Goal: Task Accomplishment & Management: Manage account settings

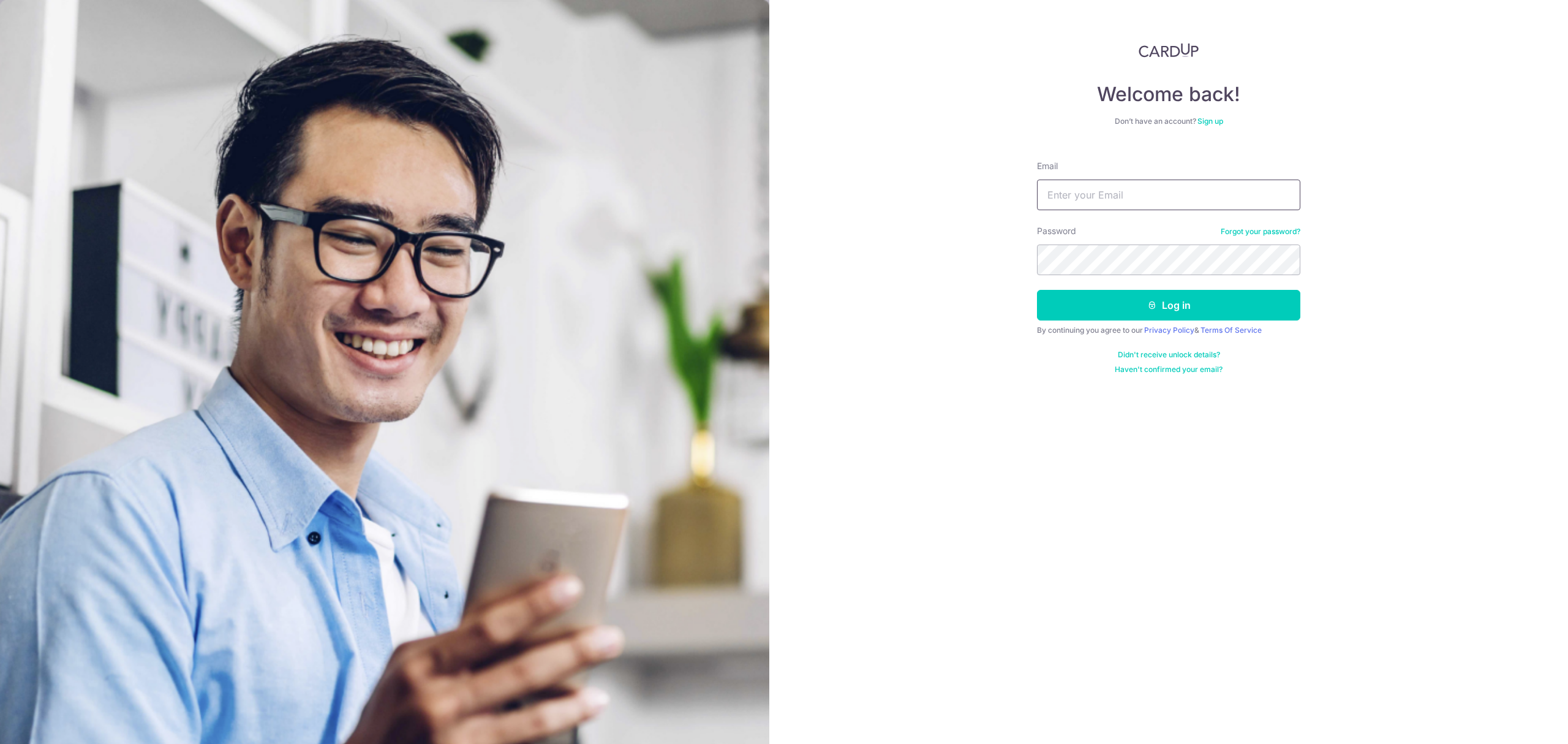
type input "[PERSON_NAME][EMAIL_ADDRESS][DOMAIN_NAME]"
click at [1162, 297] on button "Log in" at bounding box center [1169, 305] width 264 height 31
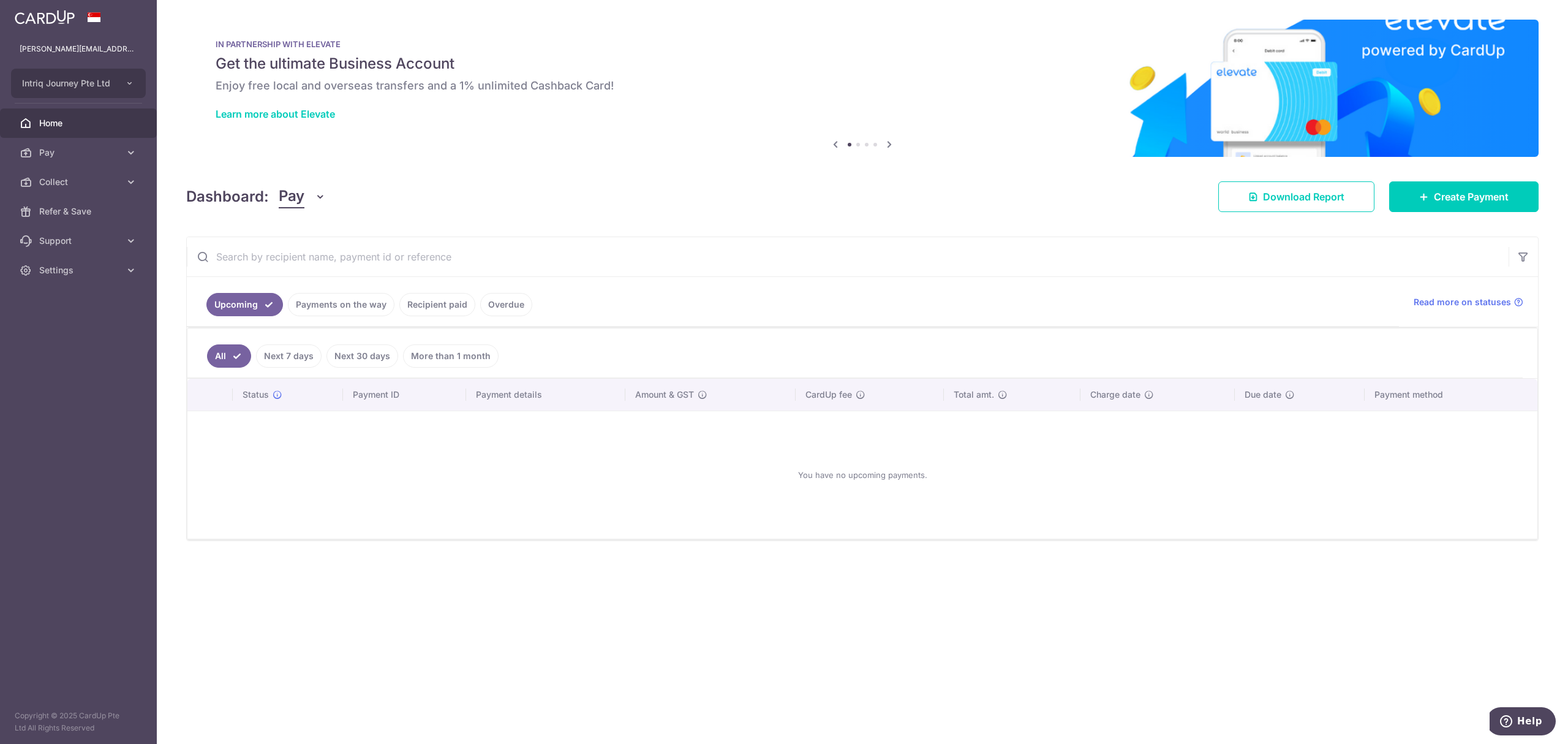
click at [319, 200] on icon "button" at bounding box center [320, 196] width 12 height 12
click at [321, 265] on link "Collect" at bounding box center [343, 260] width 127 height 29
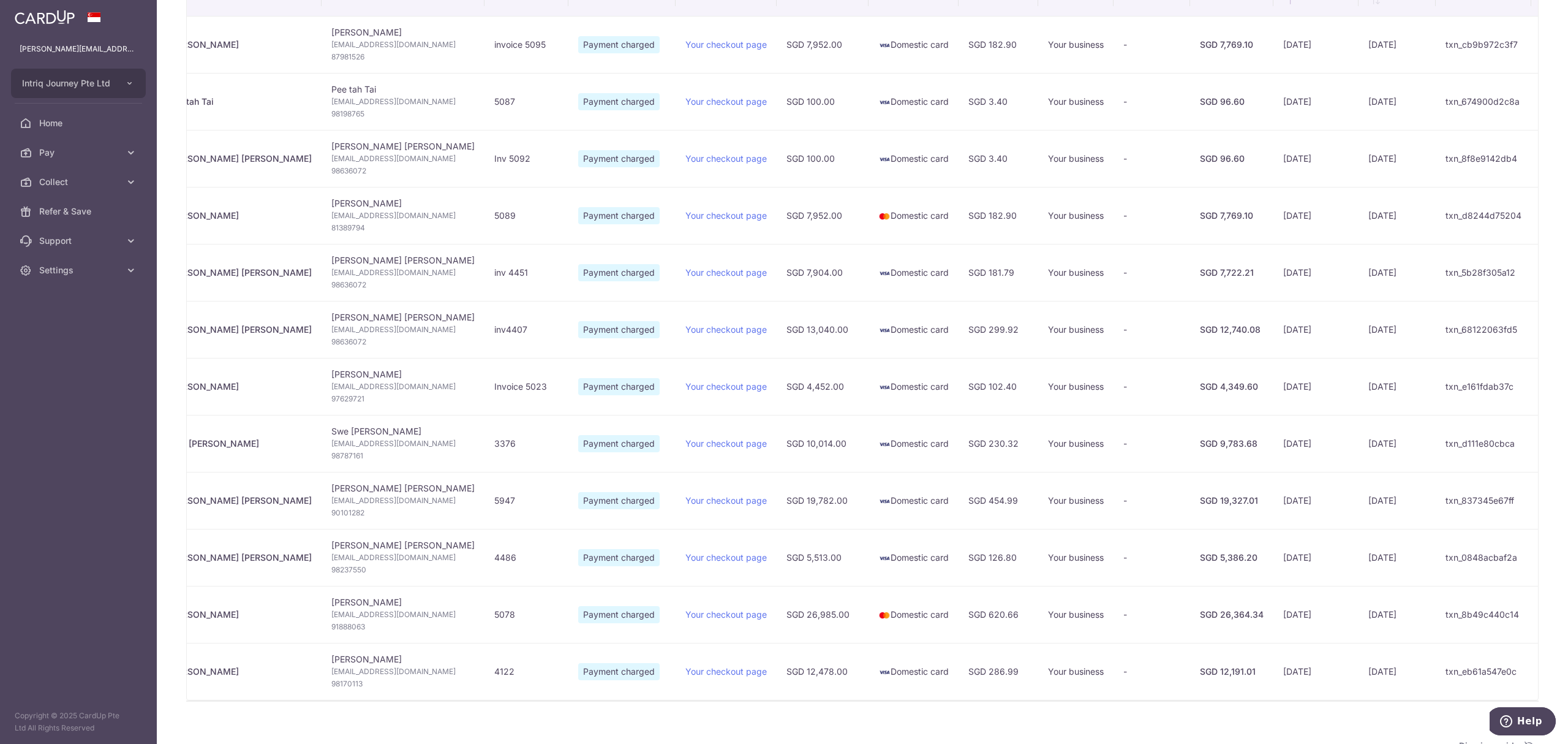
scroll to position [245, 0]
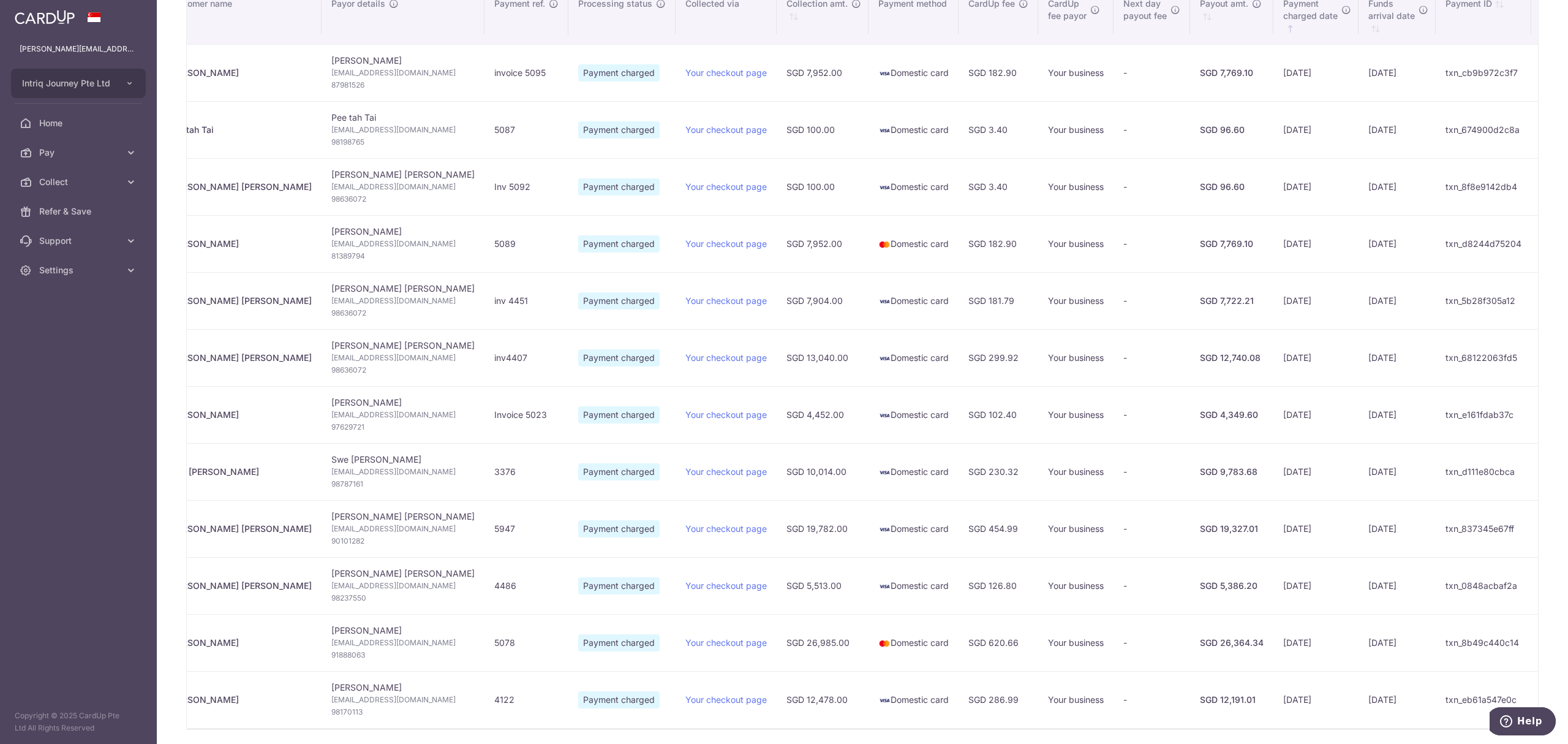
type input "[DATE]"
